Goal: Task Accomplishment & Management: Use online tool/utility

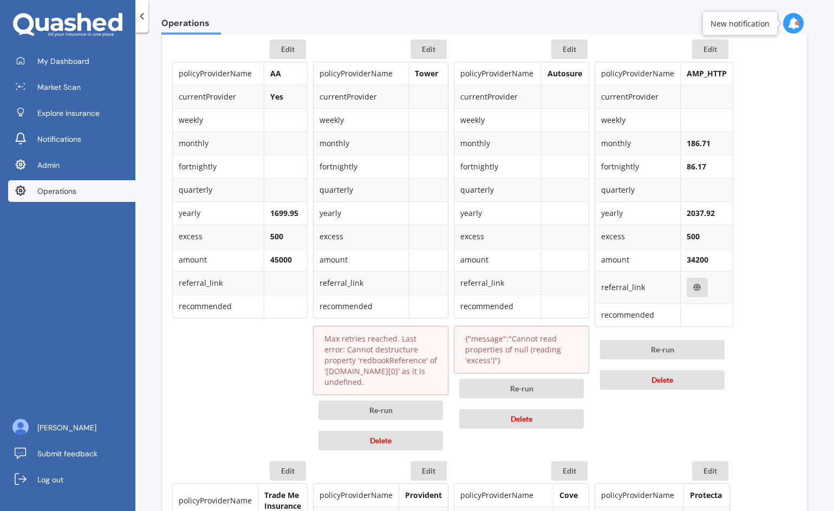
scroll to position [540, 0]
click at [365, 438] on button "Delete" at bounding box center [380, 439] width 125 height 19
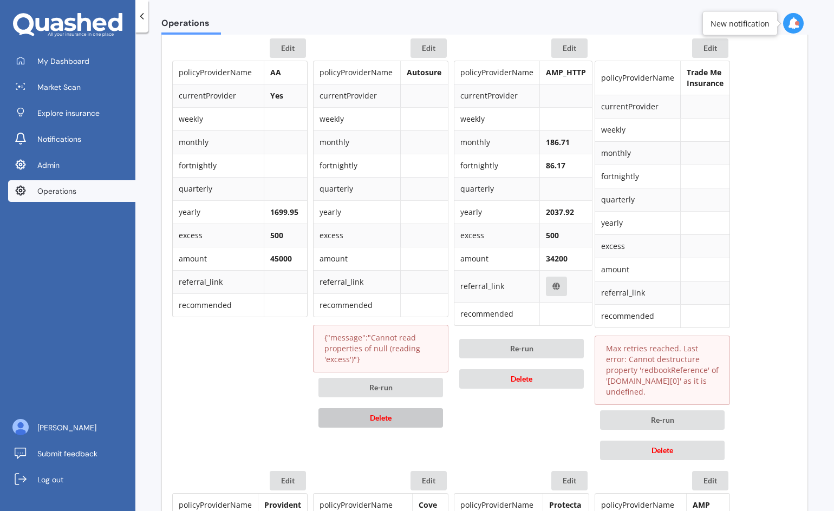
click at [370, 420] on span "Delete" at bounding box center [381, 417] width 22 height 9
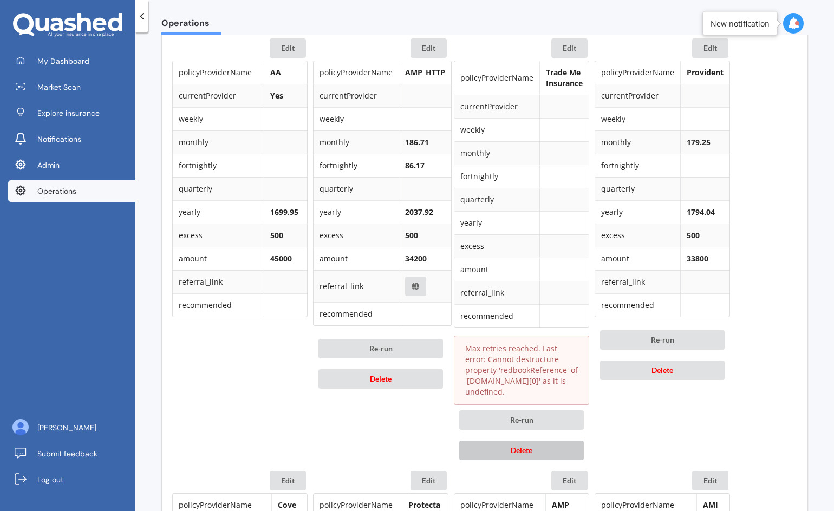
click at [521, 450] on span "Delete" at bounding box center [522, 450] width 22 height 9
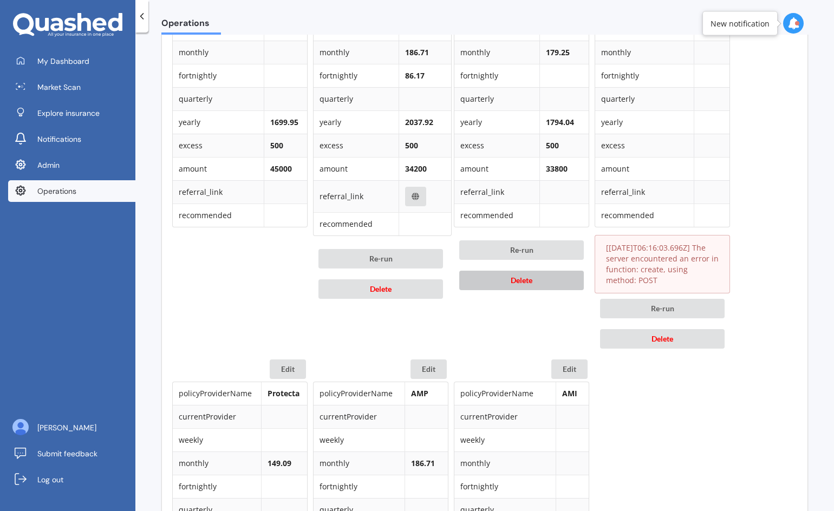
scroll to position [632, 0]
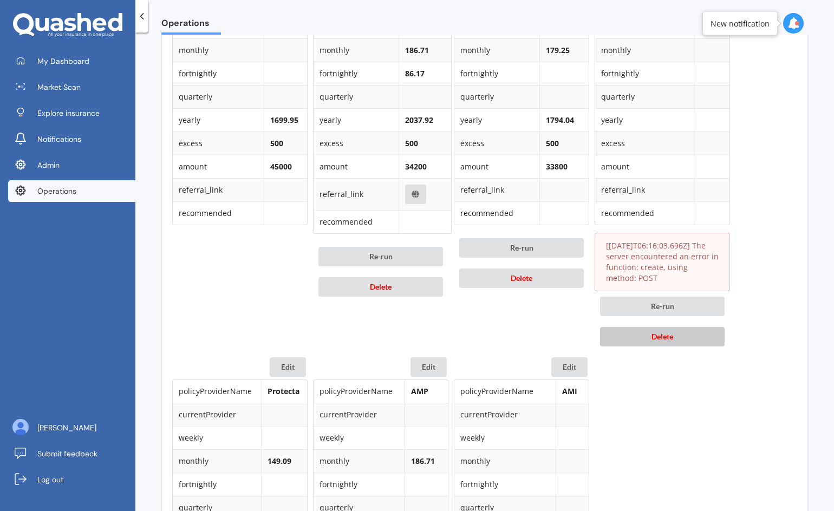
click at [622, 340] on button "Delete" at bounding box center [662, 336] width 125 height 19
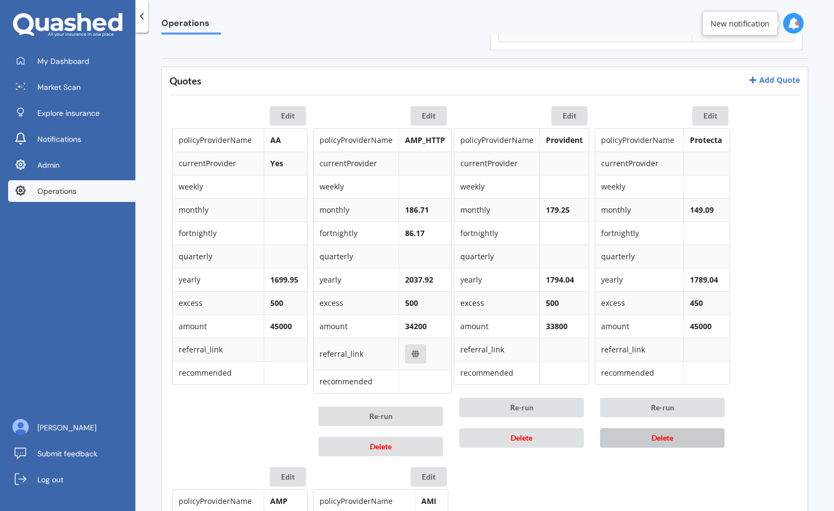
scroll to position [474, 0]
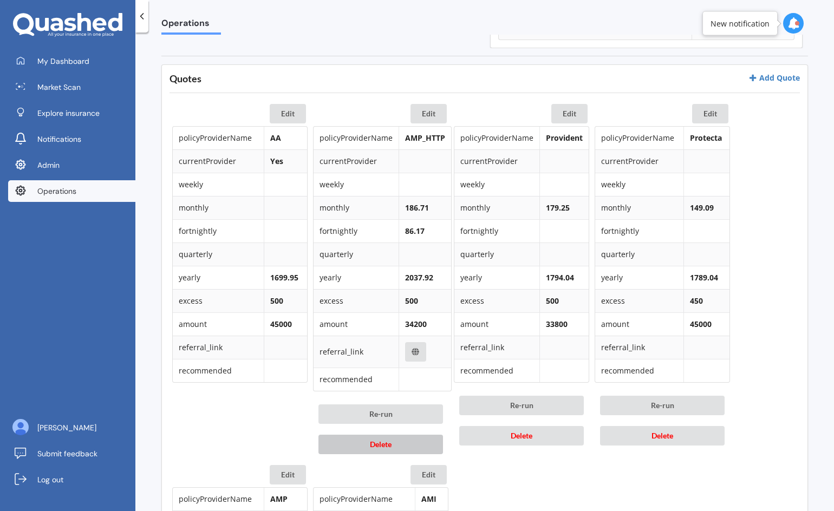
click at [383, 441] on span "Delete" at bounding box center [381, 444] width 22 height 9
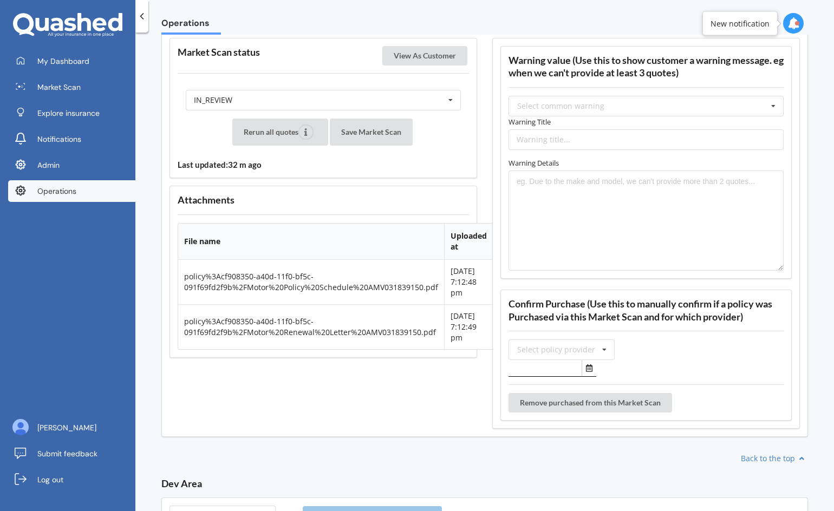
scroll to position [1395, 0]
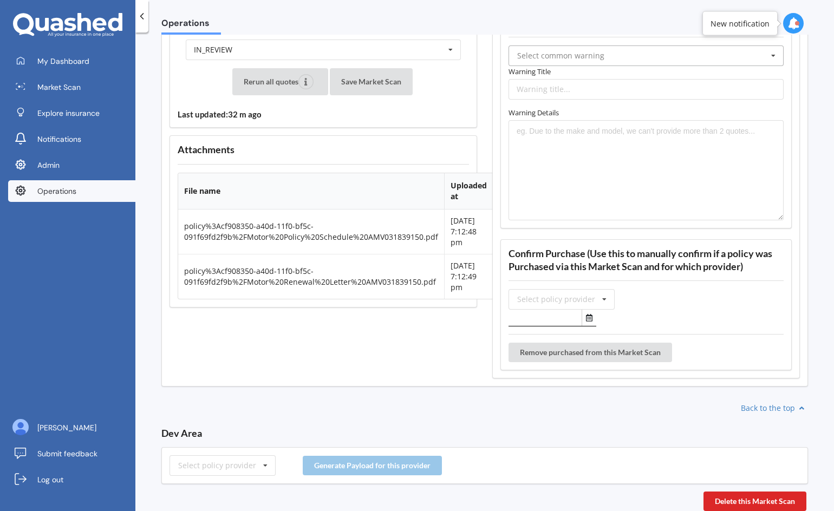
click at [679, 50] on input "text" at bounding box center [647, 55] width 274 height 19
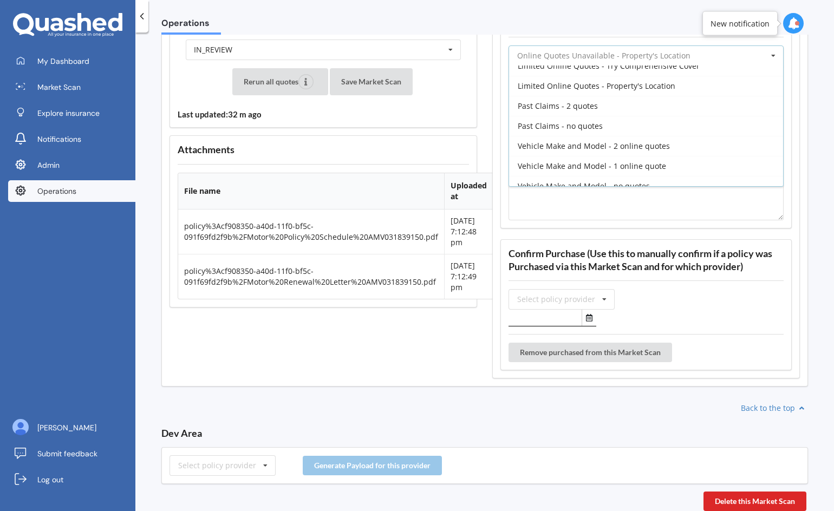
scroll to position [196, 0]
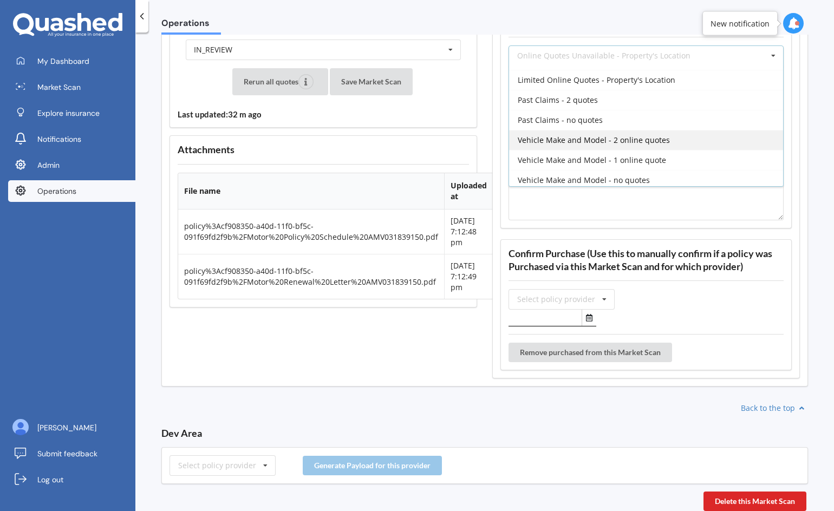
click at [647, 139] on span "Vehicle Make and Model - 2 online quotes" at bounding box center [594, 140] width 152 height 10
type input "Vehicle Make and Model - 2 online quotes"
type textarea "Due to the make and model of your vehicle, our system could only obtain two onl…"
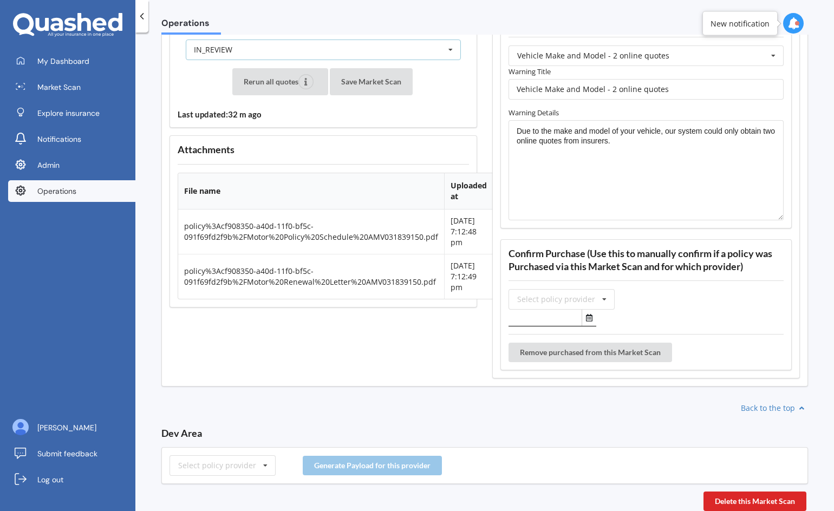
click at [403, 43] on div "IN_REVIEW READY PENDING VIEWED ABANDONED IN_REVIEW" at bounding box center [323, 50] width 275 height 21
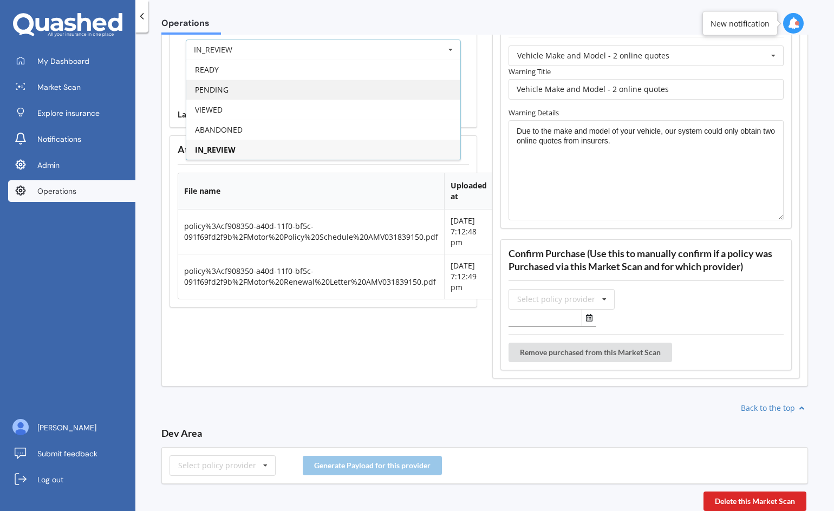
click at [390, 89] on div "PENDING" at bounding box center [323, 90] width 274 height 20
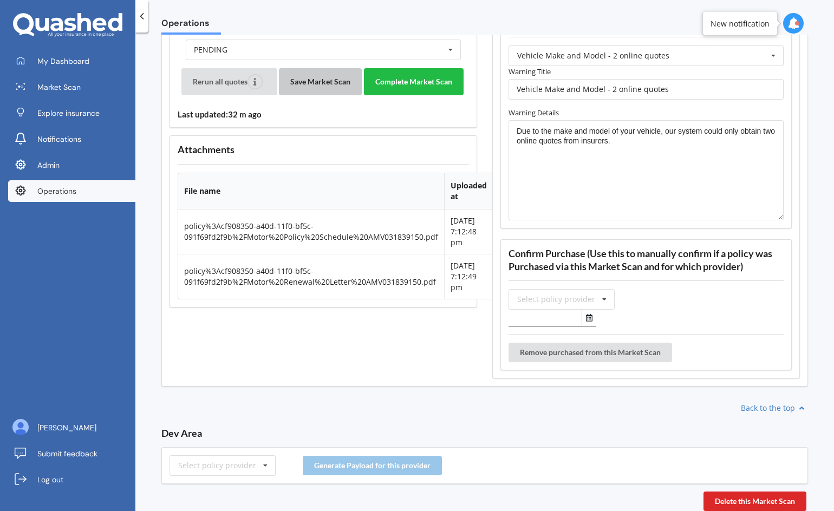
click at [332, 84] on button "Save Market Scan" at bounding box center [320, 81] width 83 height 27
click at [409, 80] on button "Complete Market Scan" at bounding box center [414, 81] width 100 height 27
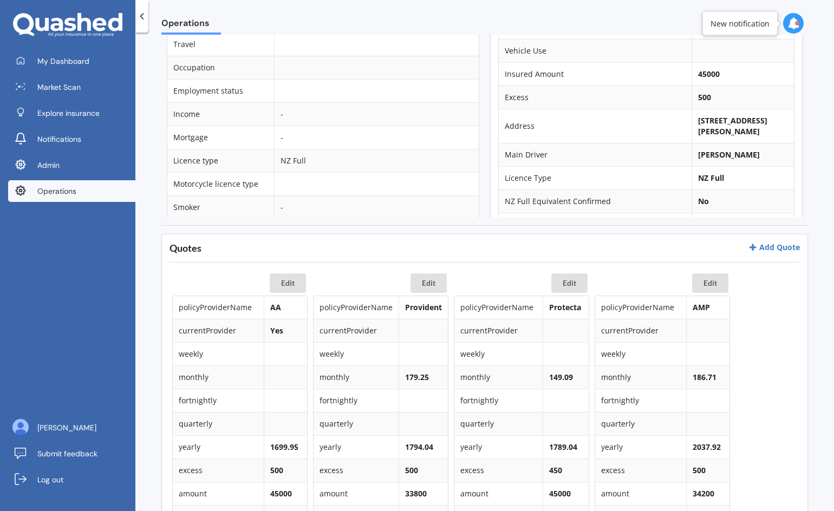
scroll to position [0, 0]
